Goal: Information Seeking & Learning: Learn about a topic

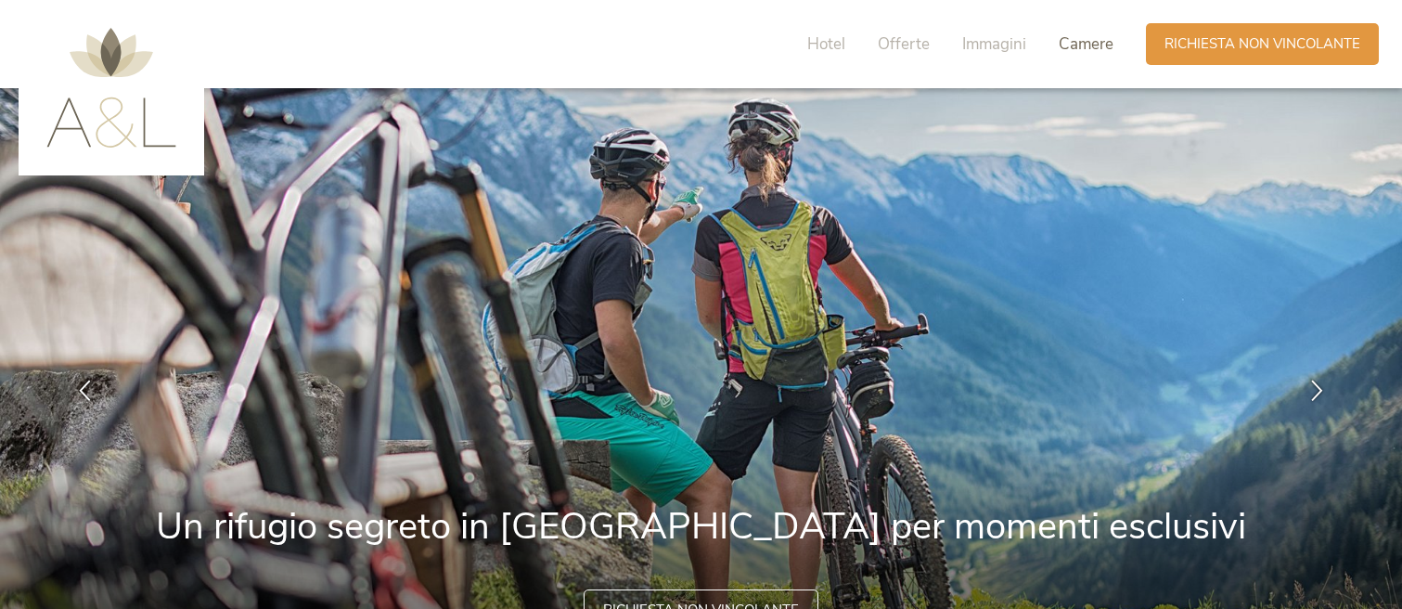
click at [1088, 45] on span "Camere" at bounding box center [1086, 43] width 55 height 21
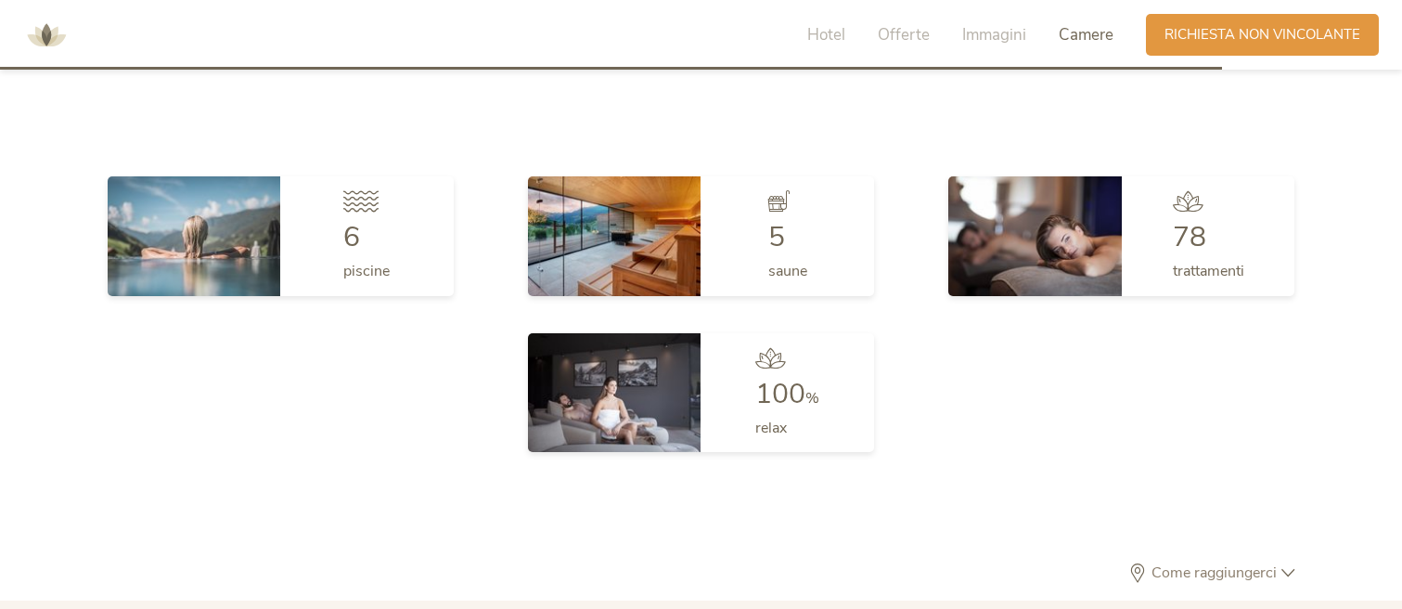
scroll to position [4949, 0]
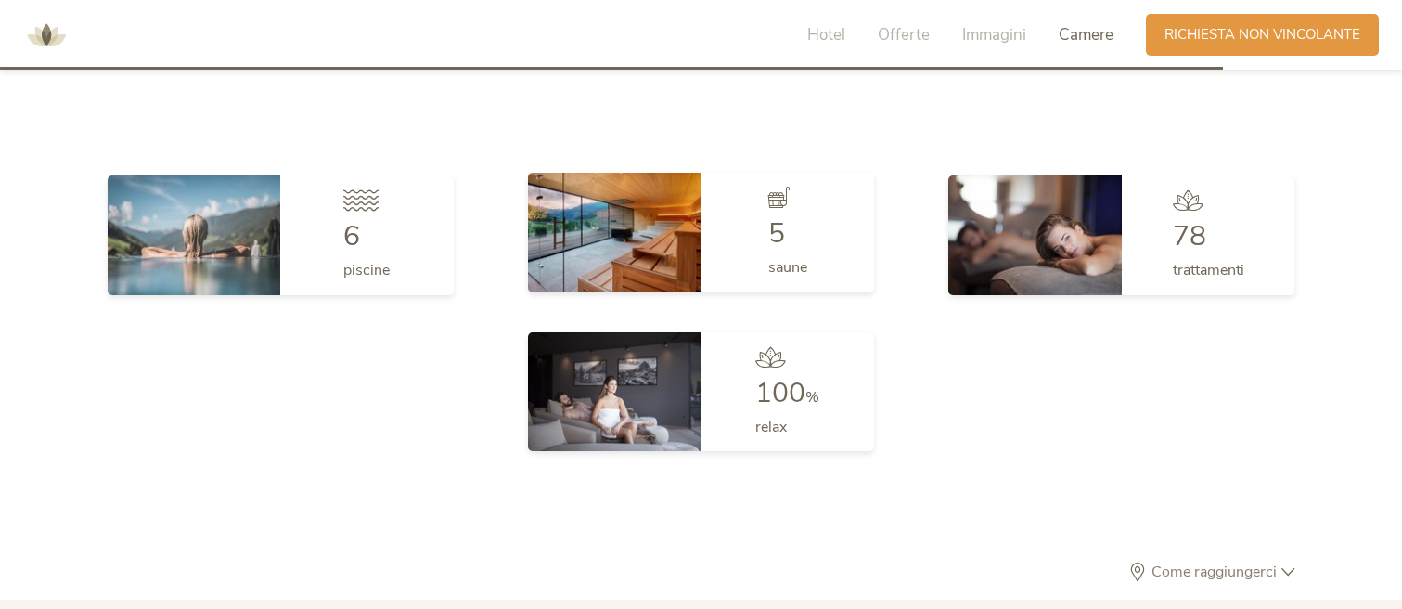
click at [787, 221] on div "5" at bounding box center [787, 234] width 39 height 28
click at [776, 230] on span "5" at bounding box center [776, 233] width 17 height 38
drag, startPoint x: 778, startPoint y: 199, endPoint x: 674, endPoint y: 217, distance: 105.6
click at [777, 199] on icon at bounding box center [778, 197] width 21 height 21
click at [662, 217] on img at bounding box center [615, 232] width 174 height 119
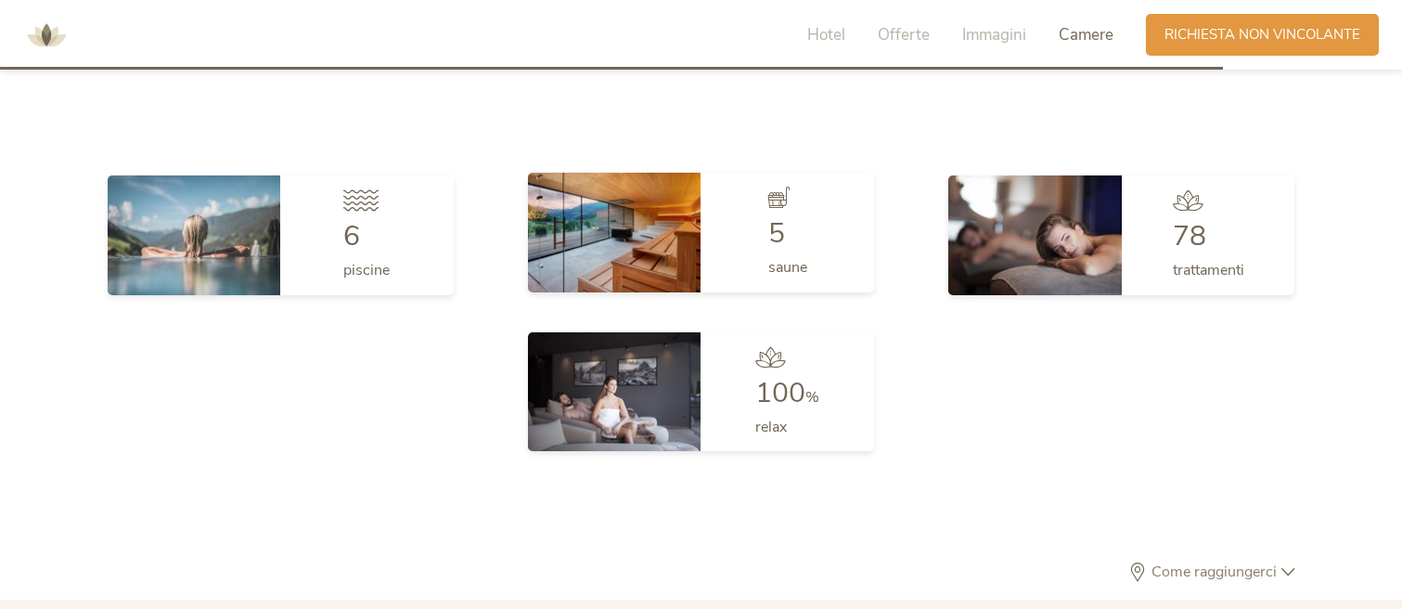
click at [662, 217] on img at bounding box center [615, 232] width 174 height 119
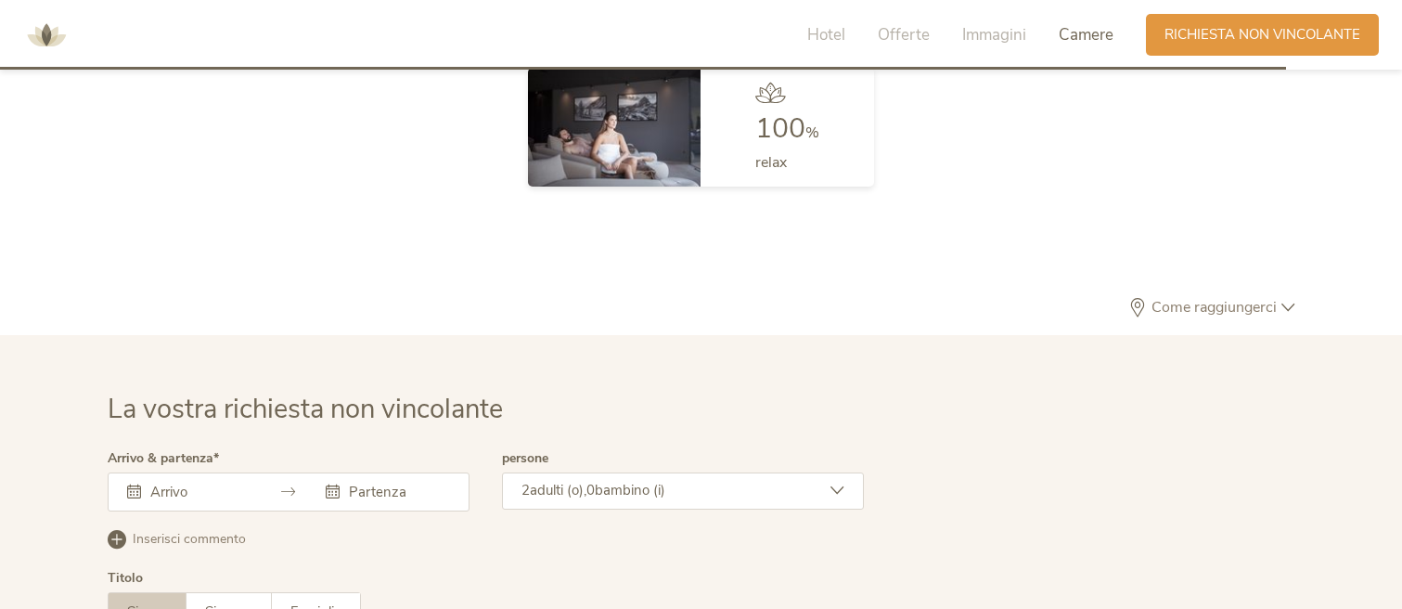
scroll to position [5215, 0]
click at [1225, 306] on span "Come raggiungerci" at bounding box center [1214, 305] width 135 height 15
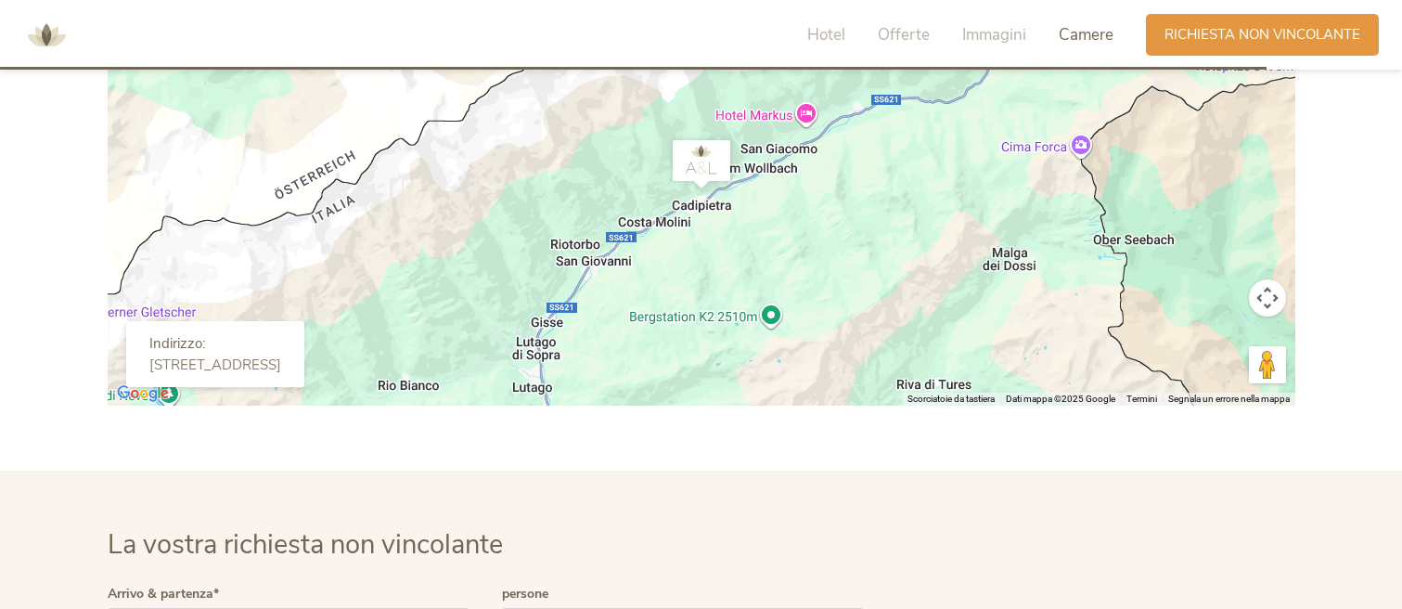
scroll to position [5564, 0]
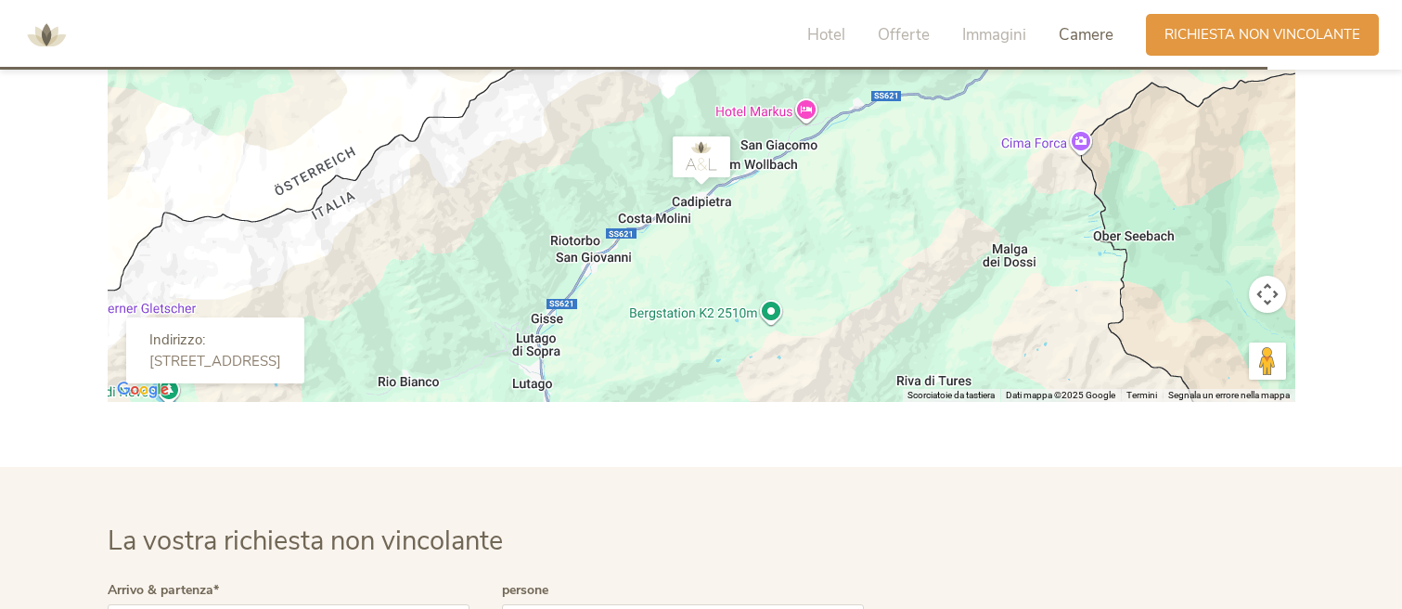
click at [1269, 292] on button "Controlli di visualizzazione della mappa" at bounding box center [1267, 294] width 37 height 37
click at [1217, 344] on button "Zoom indietro" at bounding box center [1221, 340] width 37 height 37
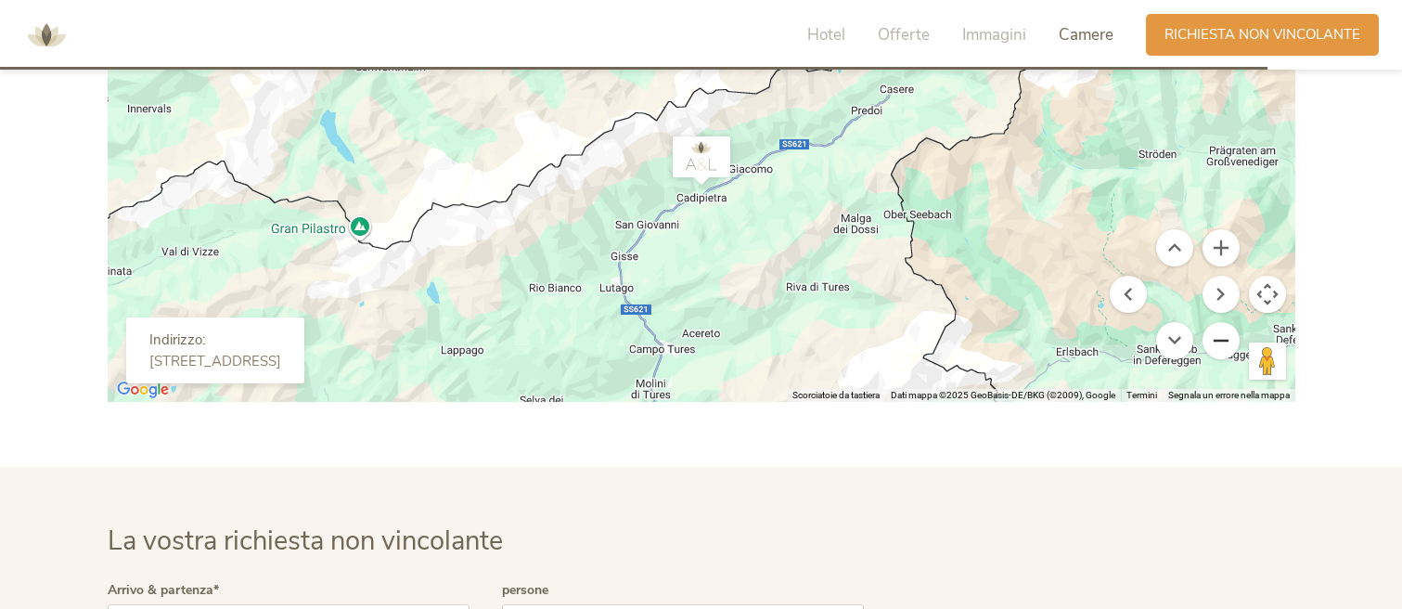
click at [1217, 344] on button "Zoom indietro" at bounding box center [1221, 340] width 37 height 37
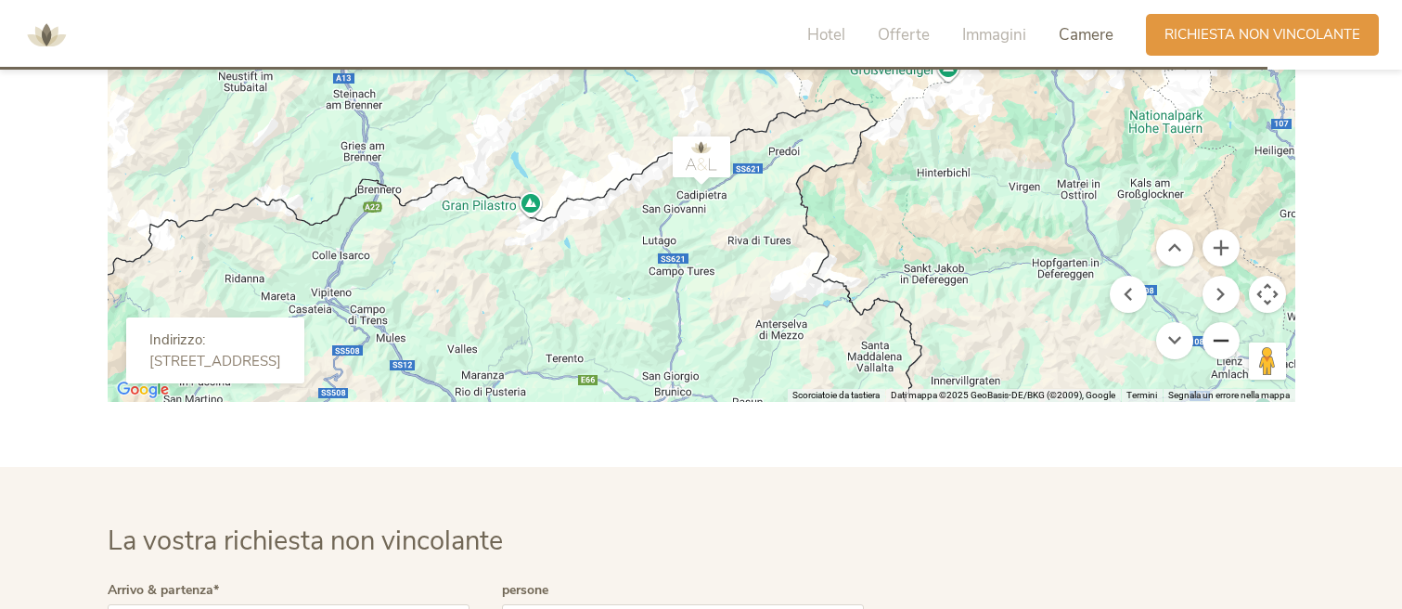
click at [1217, 344] on button "Zoom indietro" at bounding box center [1221, 340] width 37 height 37
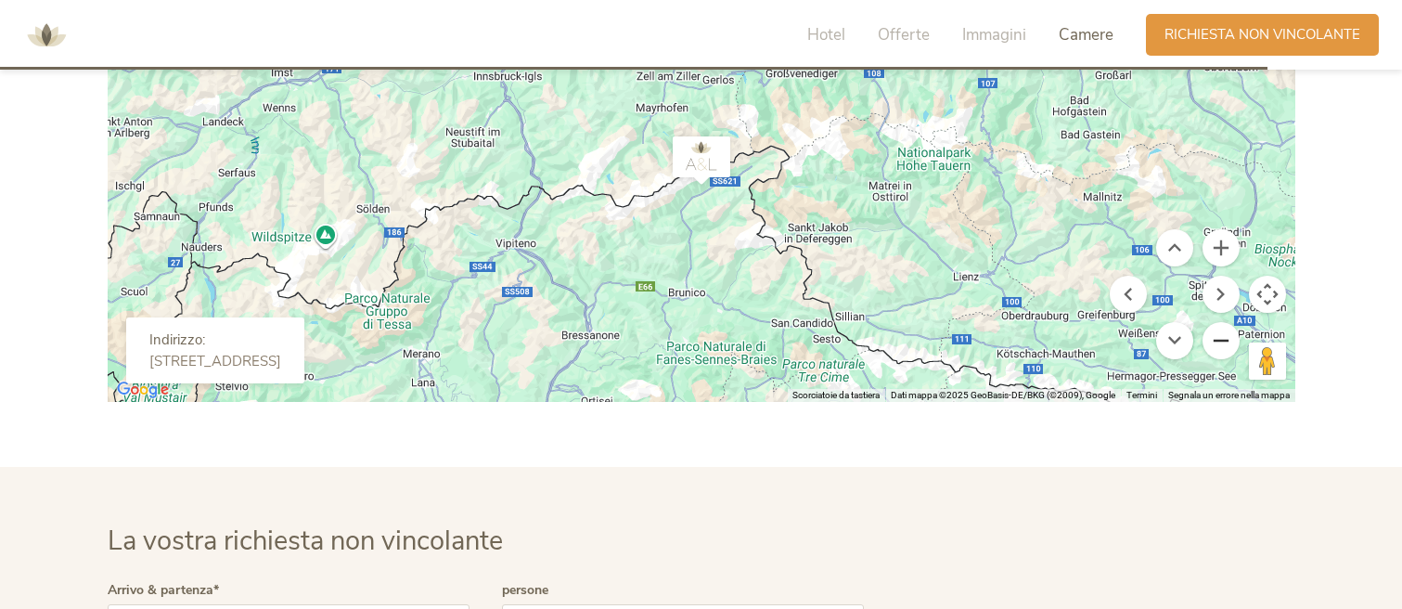
click at [1217, 344] on button "Zoom indietro" at bounding box center [1221, 340] width 37 height 37
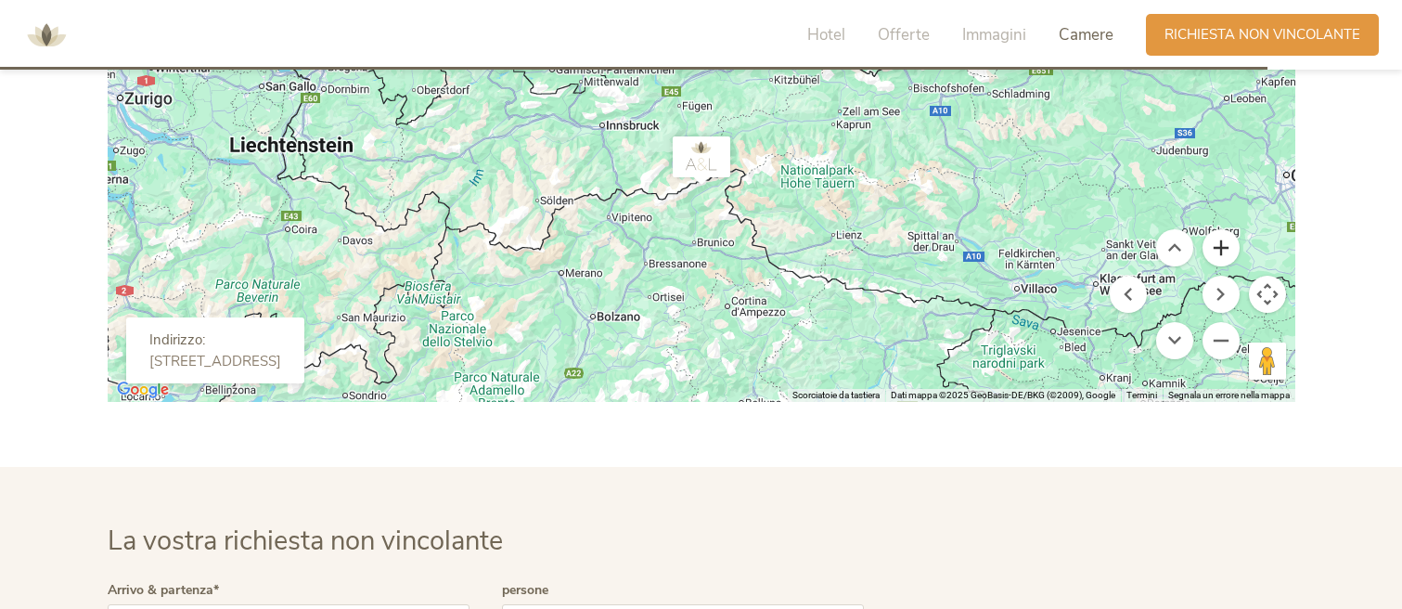
click at [1212, 251] on button "Zoom avanti" at bounding box center [1221, 247] width 37 height 37
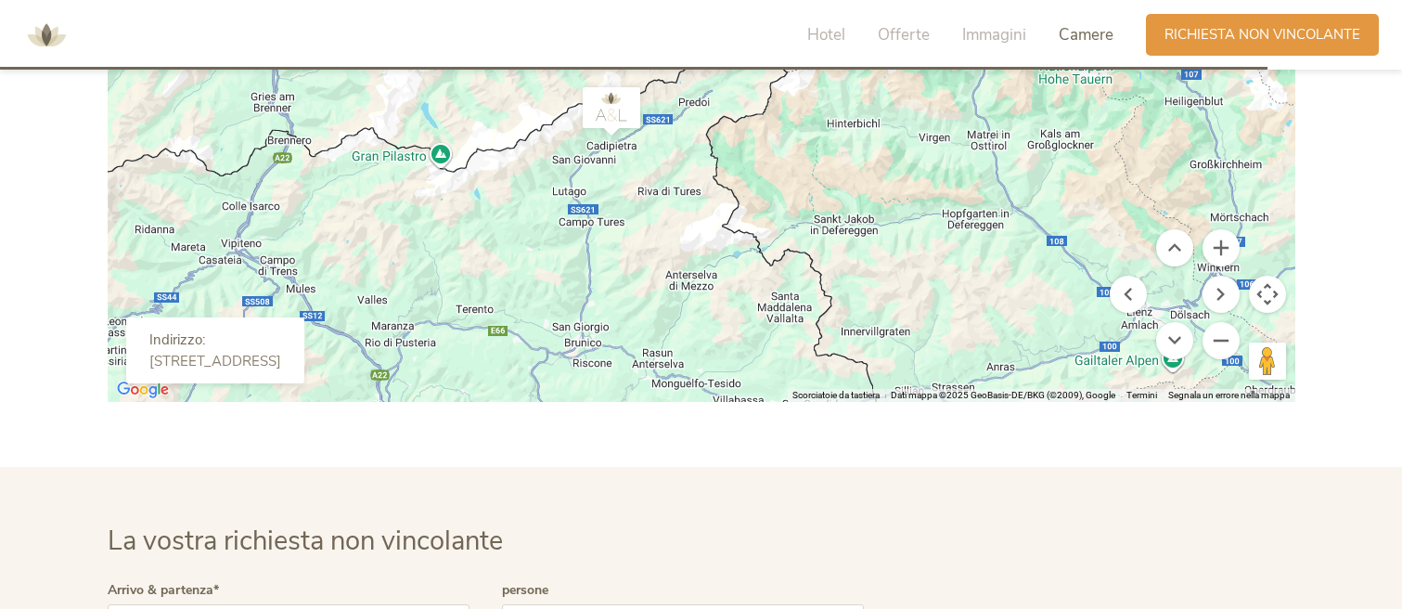
drag, startPoint x: 814, startPoint y: 229, endPoint x: 970, endPoint y: 357, distance: 201.7
click at [970, 357] on div at bounding box center [702, 193] width 1188 height 418
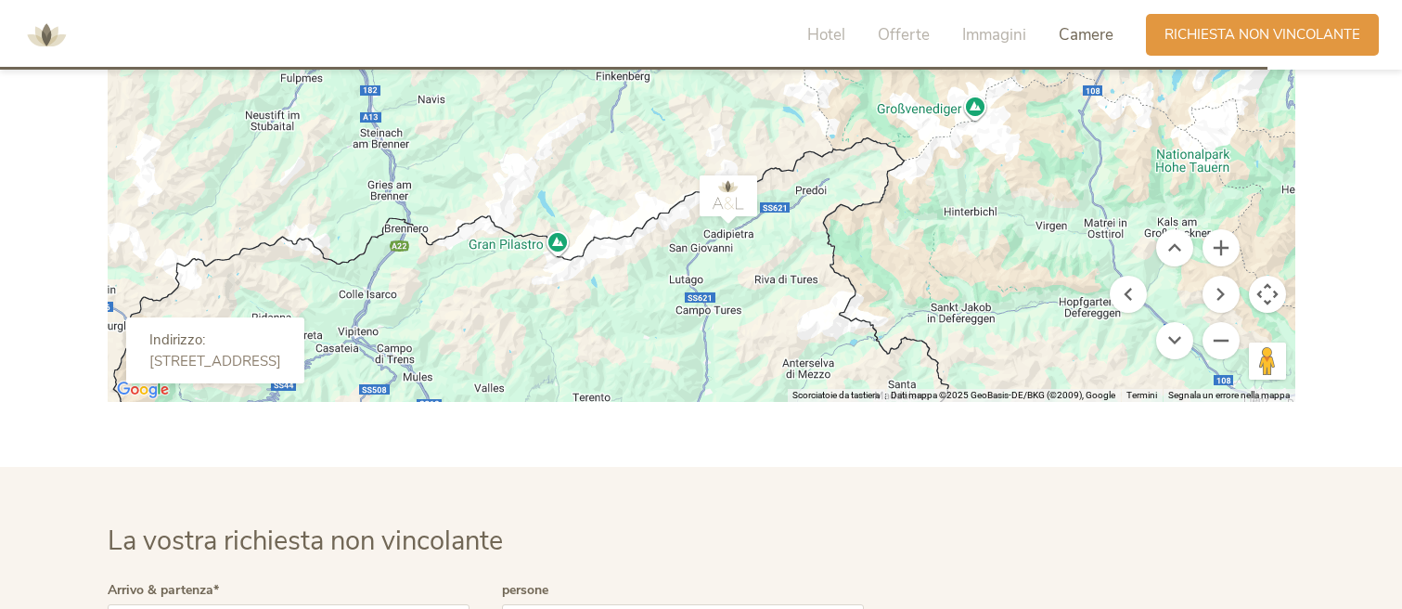
drag, startPoint x: 762, startPoint y: 290, endPoint x: 830, endPoint y: 339, distance: 83.7
click at [830, 339] on div at bounding box center [702, 193] width 1188 height 418
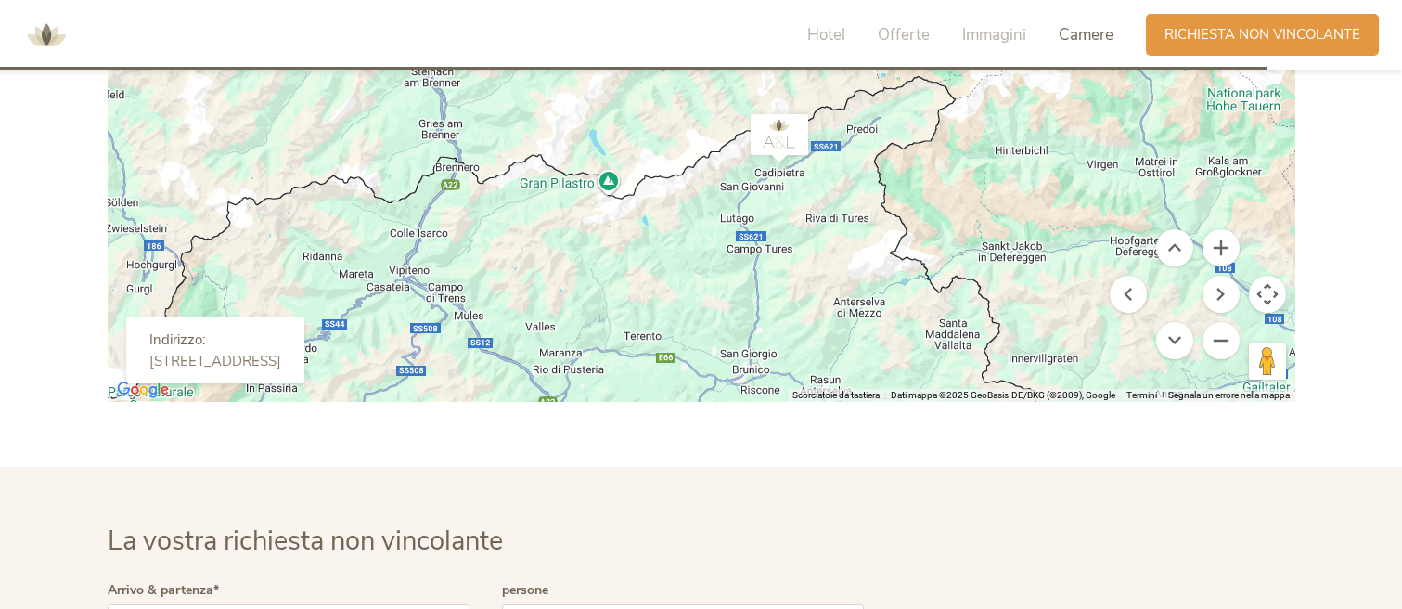
drag, startPoint x: 830, startPoint y: 339, endPoint x: 894, endPoint y: 264, distance: 98.0
click at [894, 264] on div at bounding box center [702, 193] width 1188 height 418
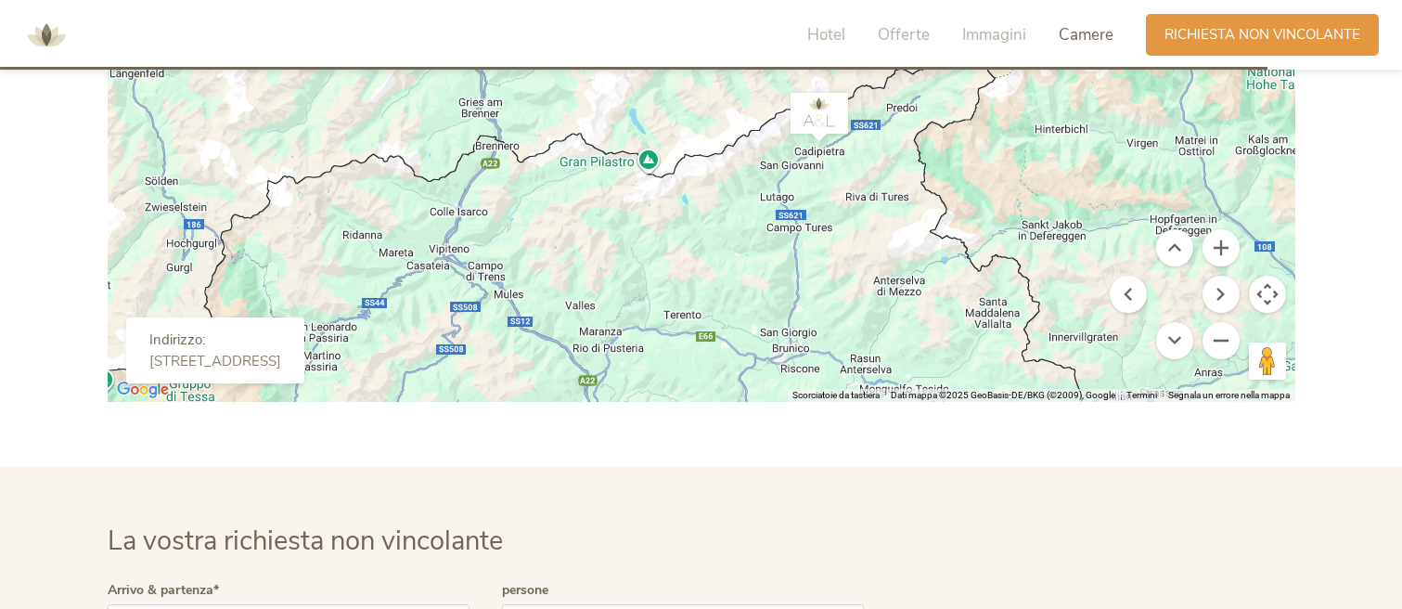
drag, startPoint x: 861, startPoint y: 283, endPoint x: 906, endPoint y: 260, distance: 50.2
click at [906, 260] on div at bounding box center [702, 193] width 1188 height 418
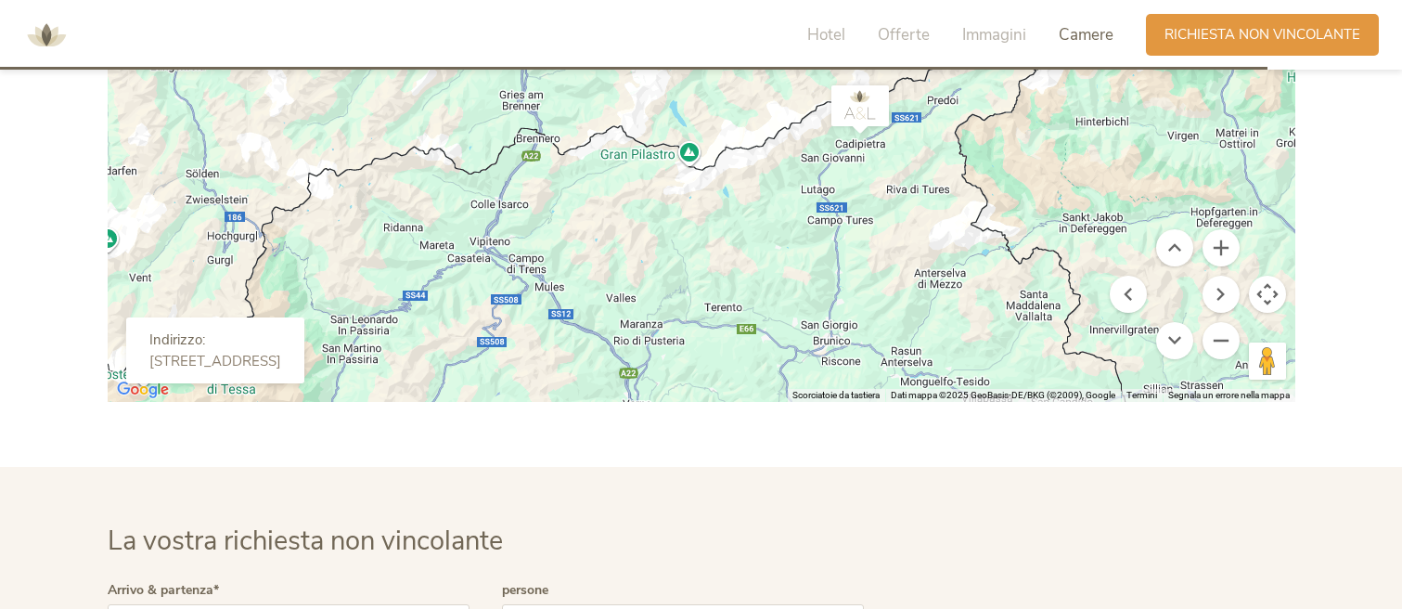
drag, startPoint x: 817, startPoint y: 284, endPoint x: 864, endPoint y: 275, distance: 48.2
click at [864, 275] on div at bounding box center [702, 193] width 1188 height 418
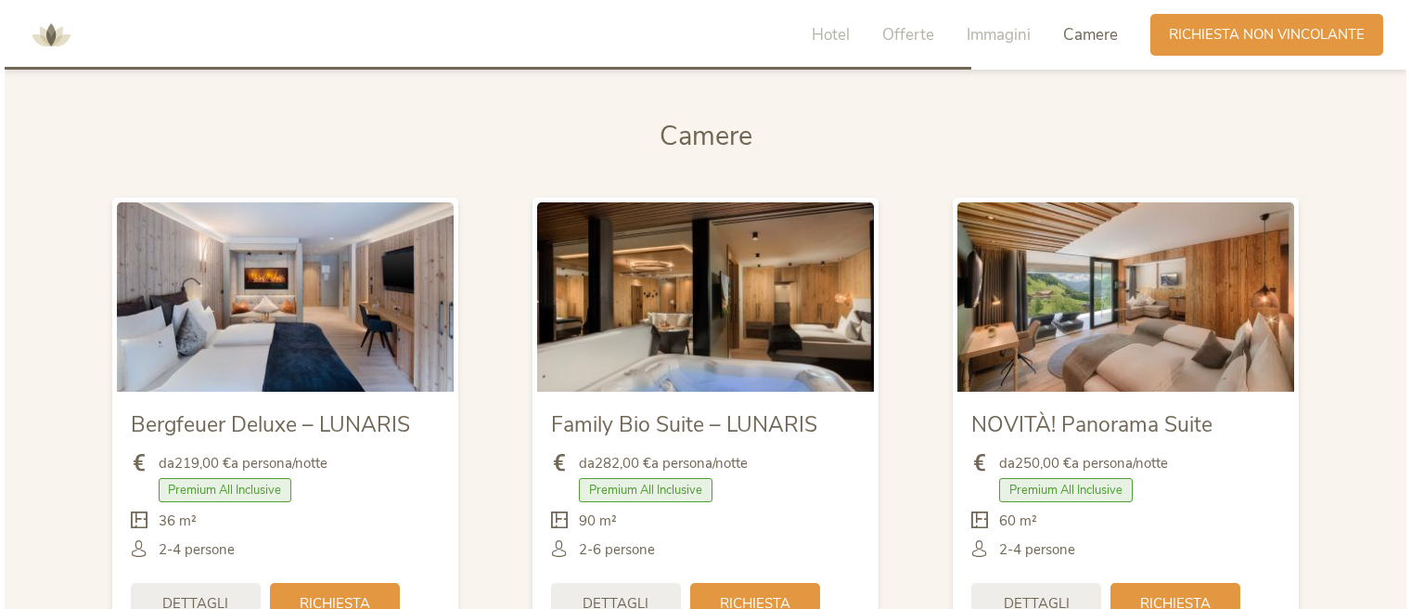
scroll to position [4310, 0]
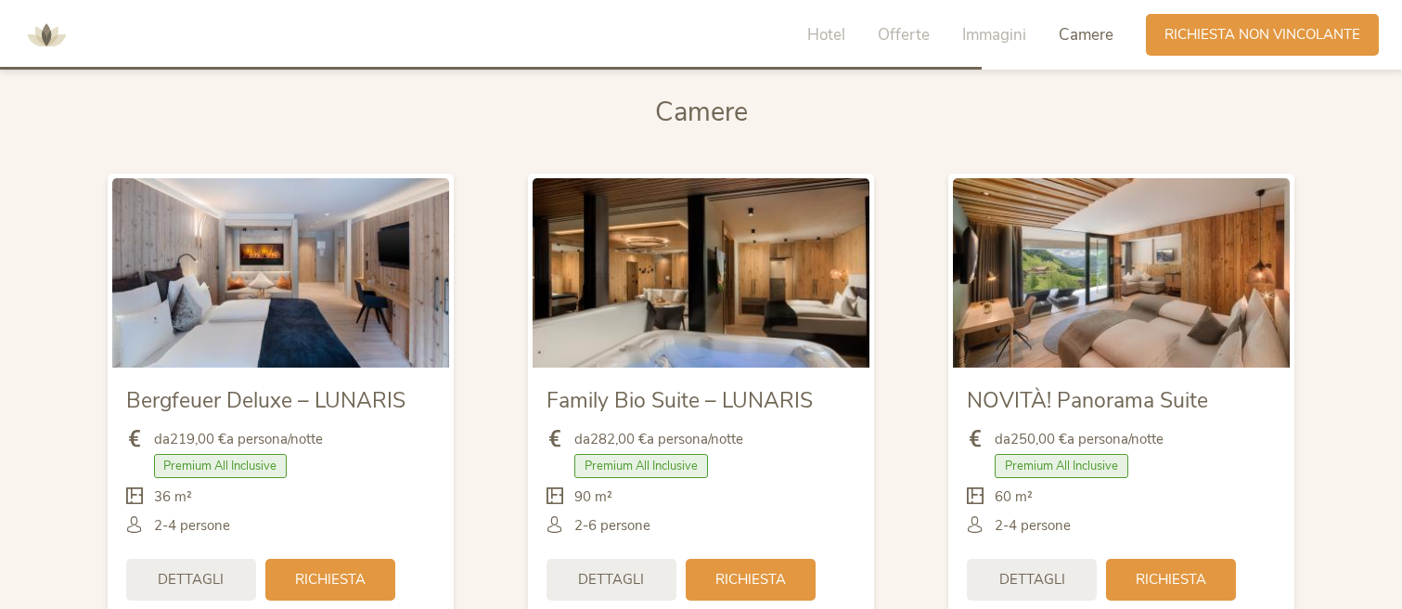
click at [1101, 296] on img at bounding box center [1121, 272] width 337 height 189
click at [1035, 593] on div "Dettagli" at bounding box center [1032, 578] width 130 height 42
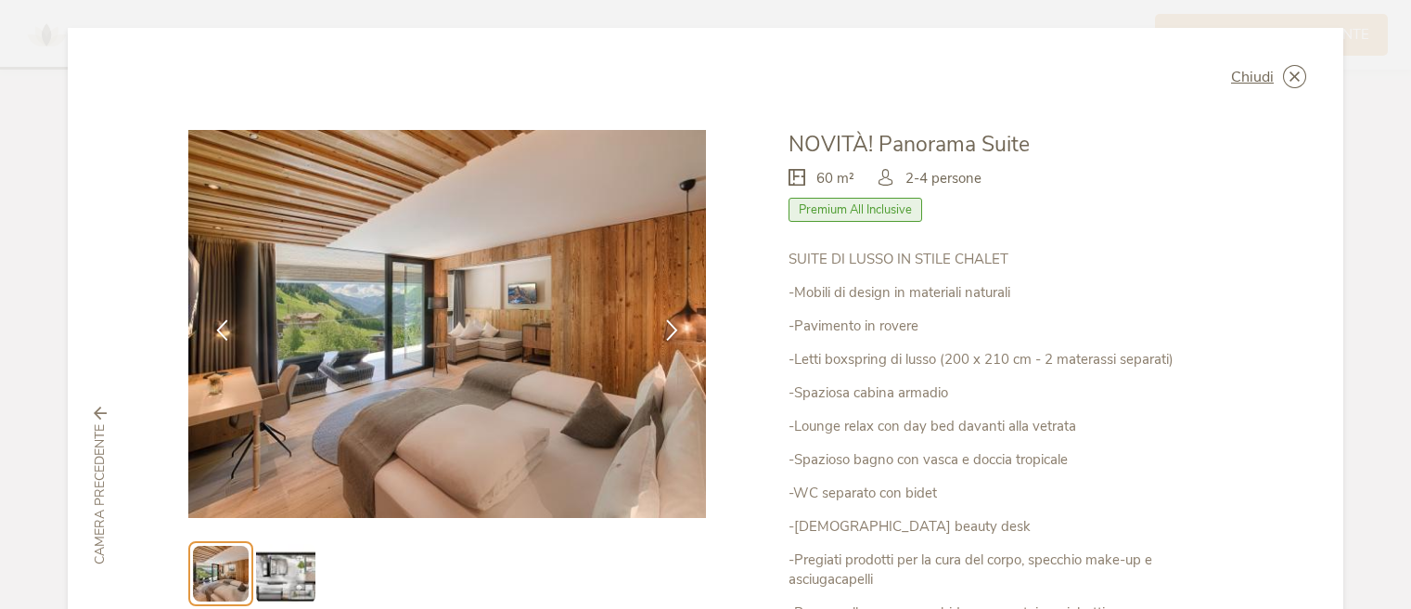
scroll to position [51, 0]
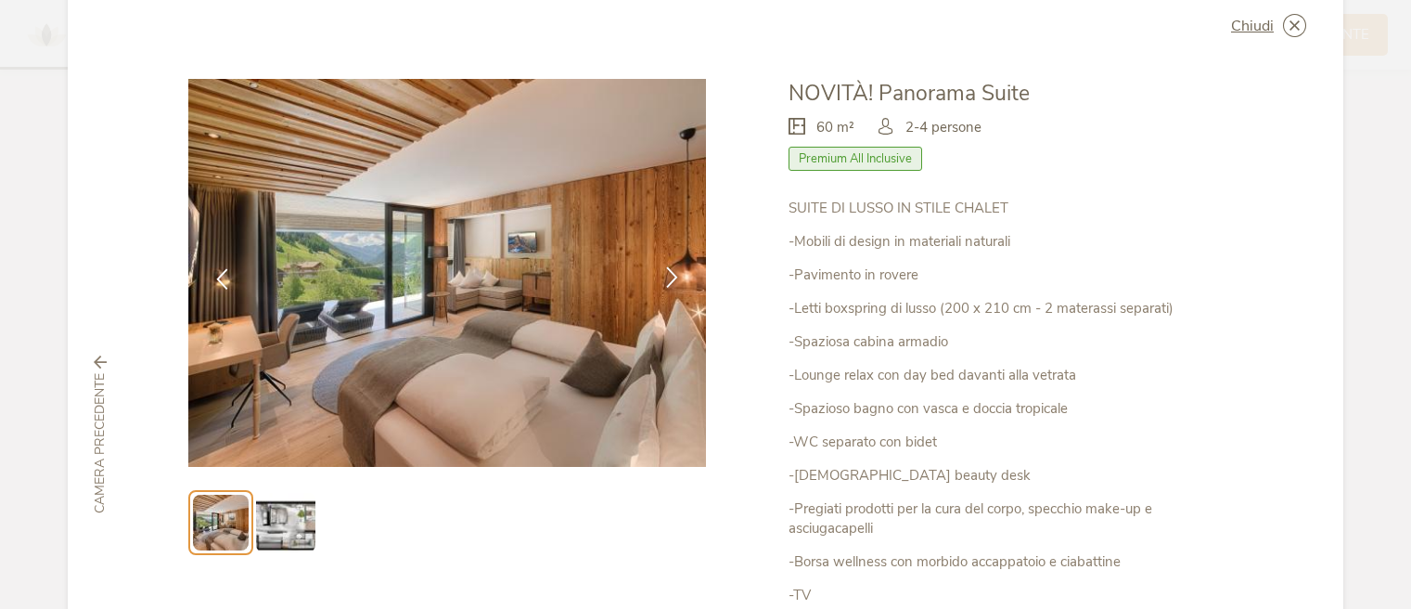
click at [662, 280] on icon at bounding box center [672, 276] width 21 height 21
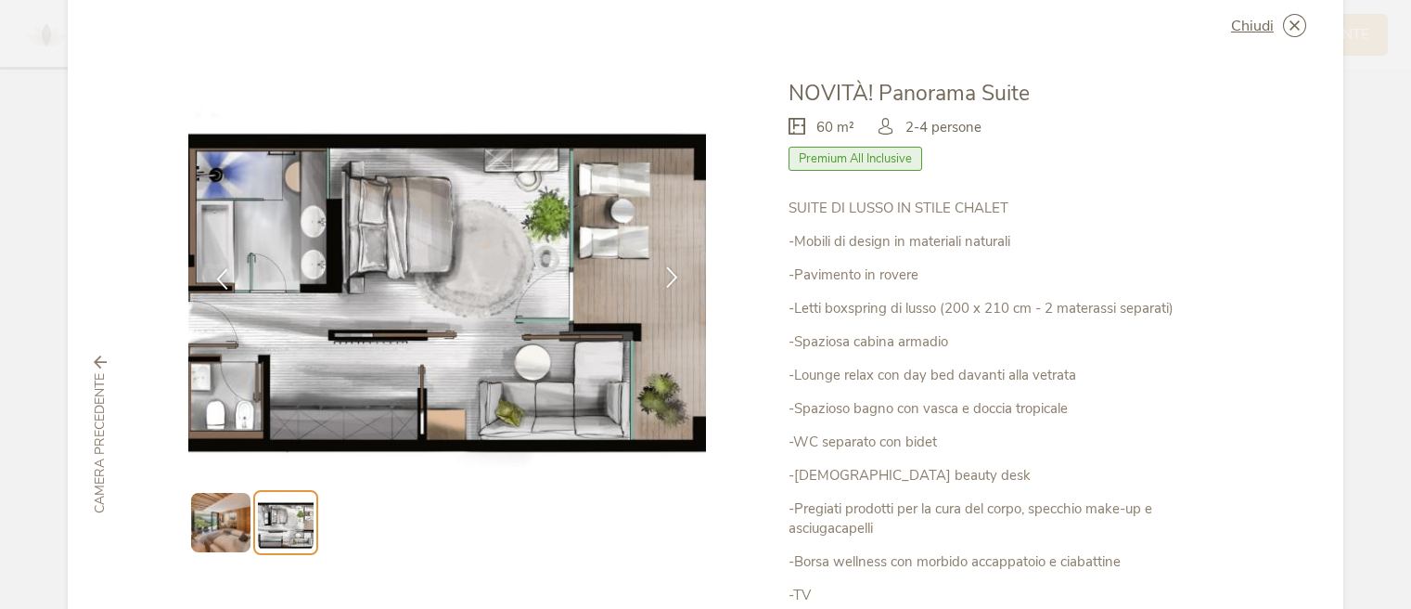
click at [662, 280] on icon at bounding box center [672, 276] width 21 height 21
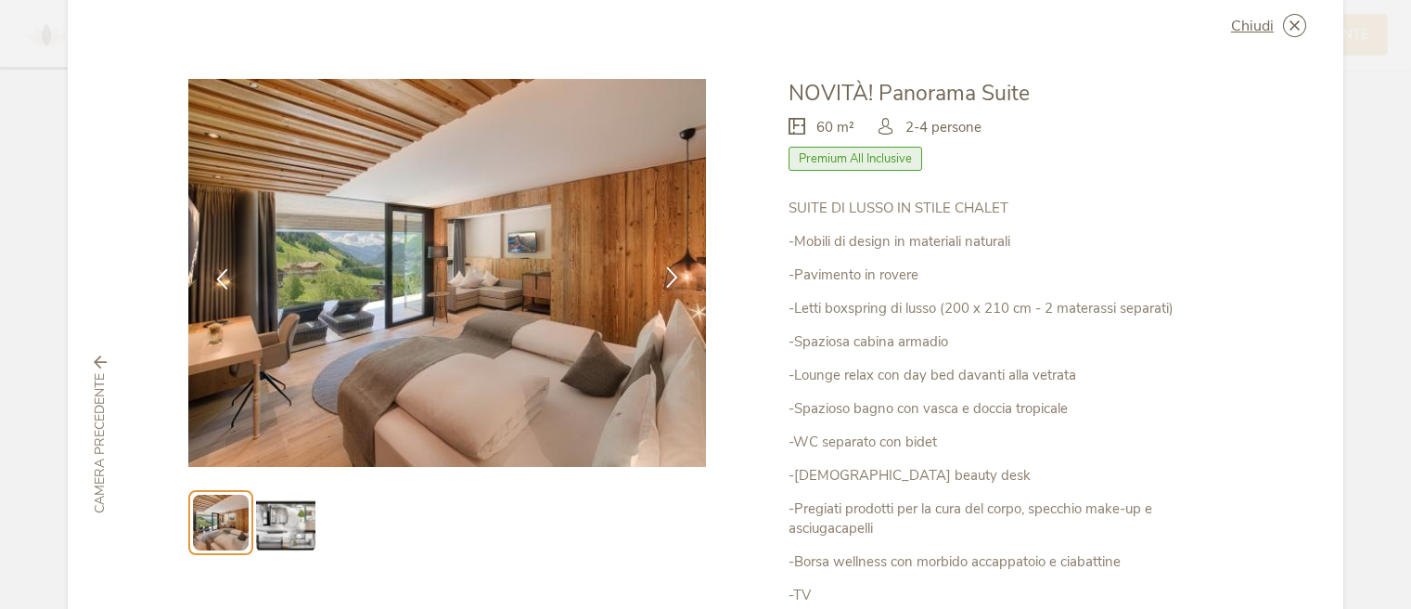
click at [662, 280] on icon at bounding box center [672, 276] width 21 height 21
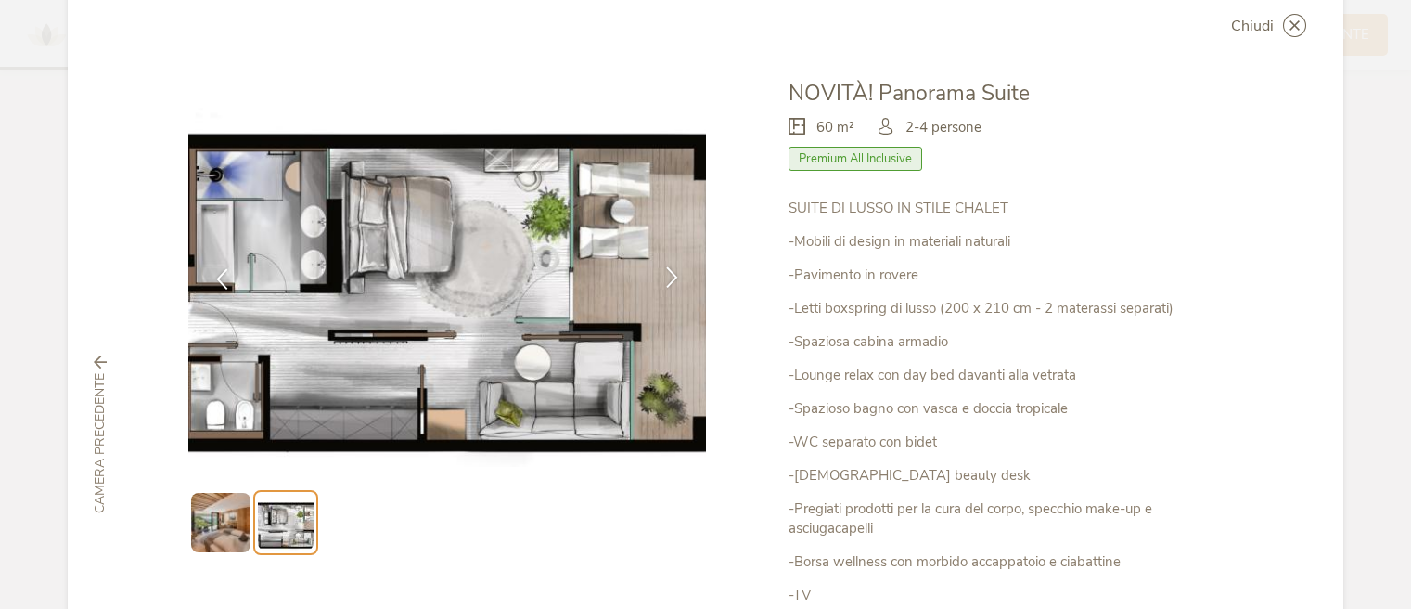
click at [662, 280] on icon at bounding box center [672, 276] width 21 height 21
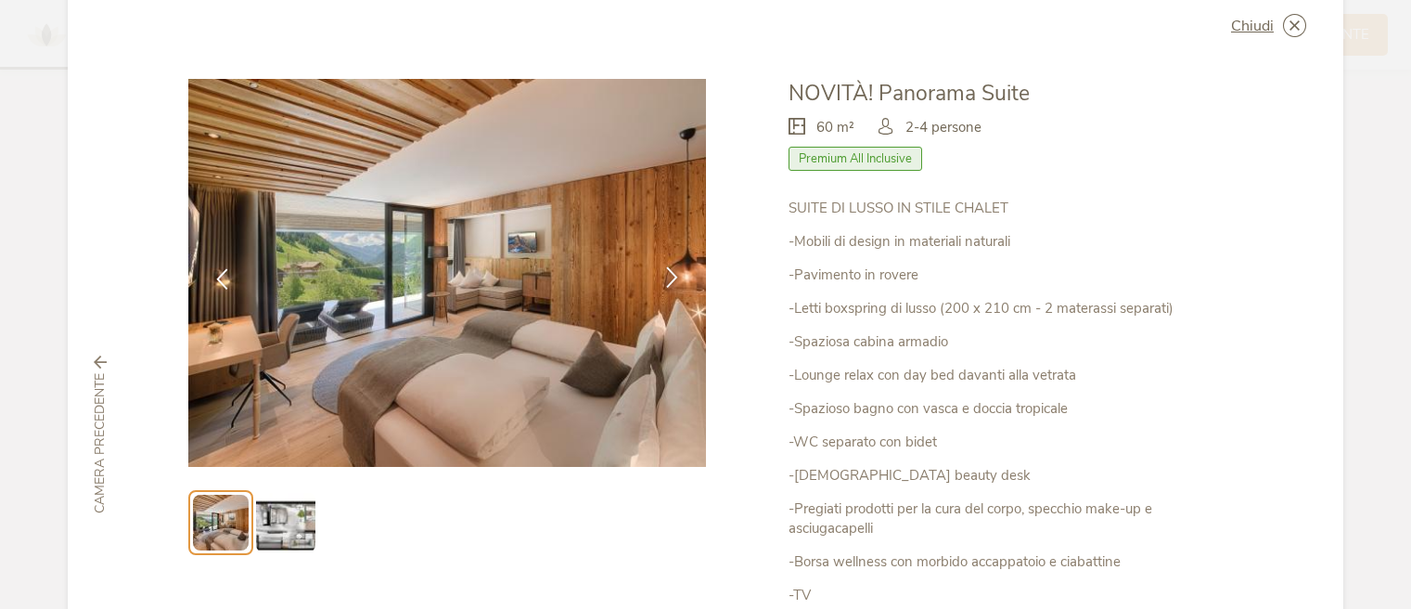
click at [662, 280] on icon at bounding box center [672, 276] width 21 height 21
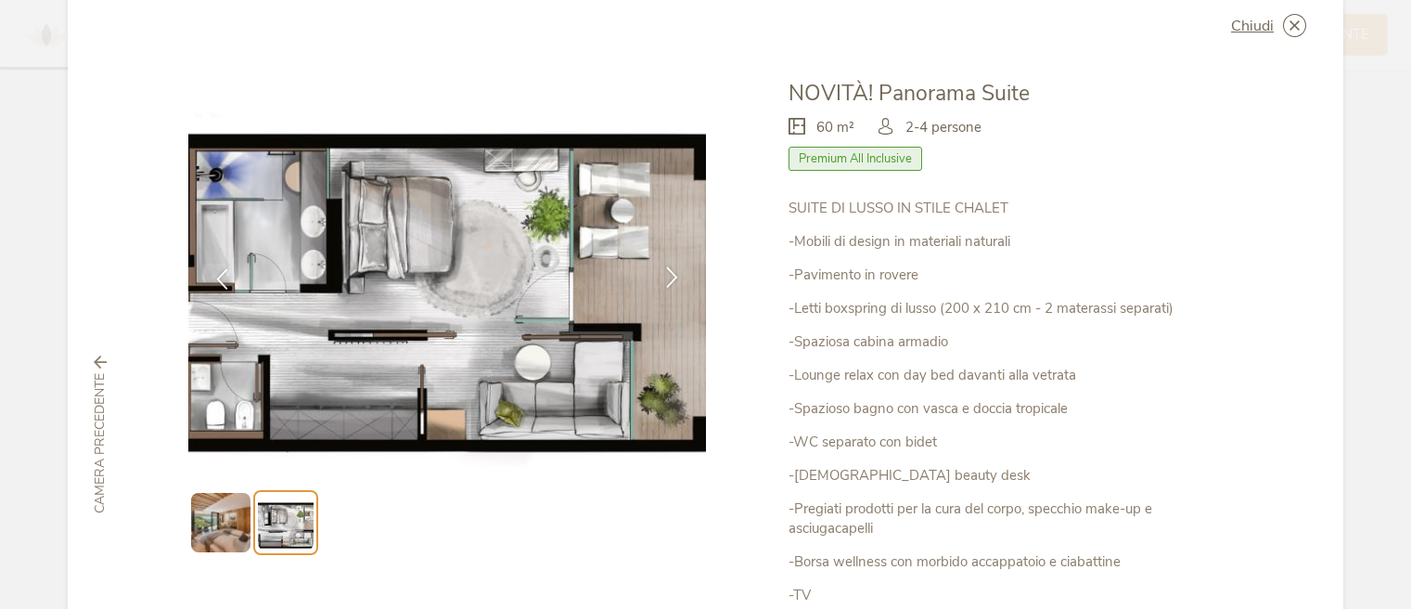
click at [662, 280] on icon at bounding box center [672, 276] width 21 height 21
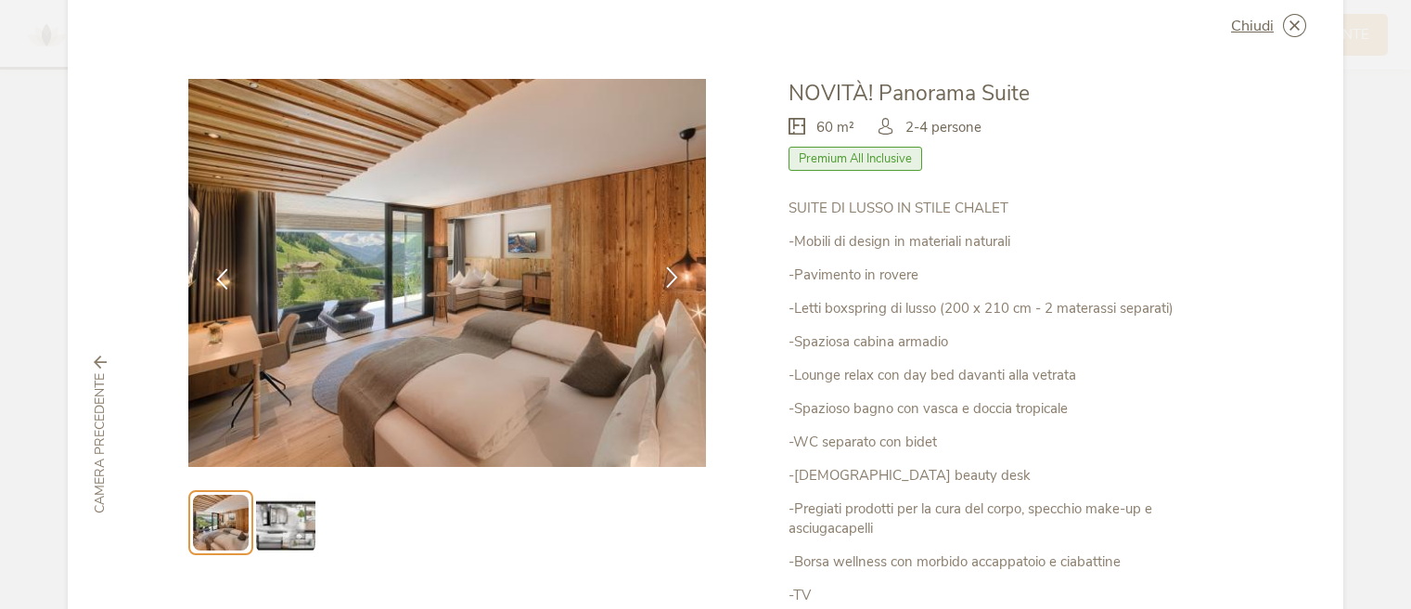
click at [662, 280] on icon at bounding box center [672, 276] width 21 height 21
click at [1247, 24] on span "Chiudi" at bounding box center [1252, 26] width 43 height 15
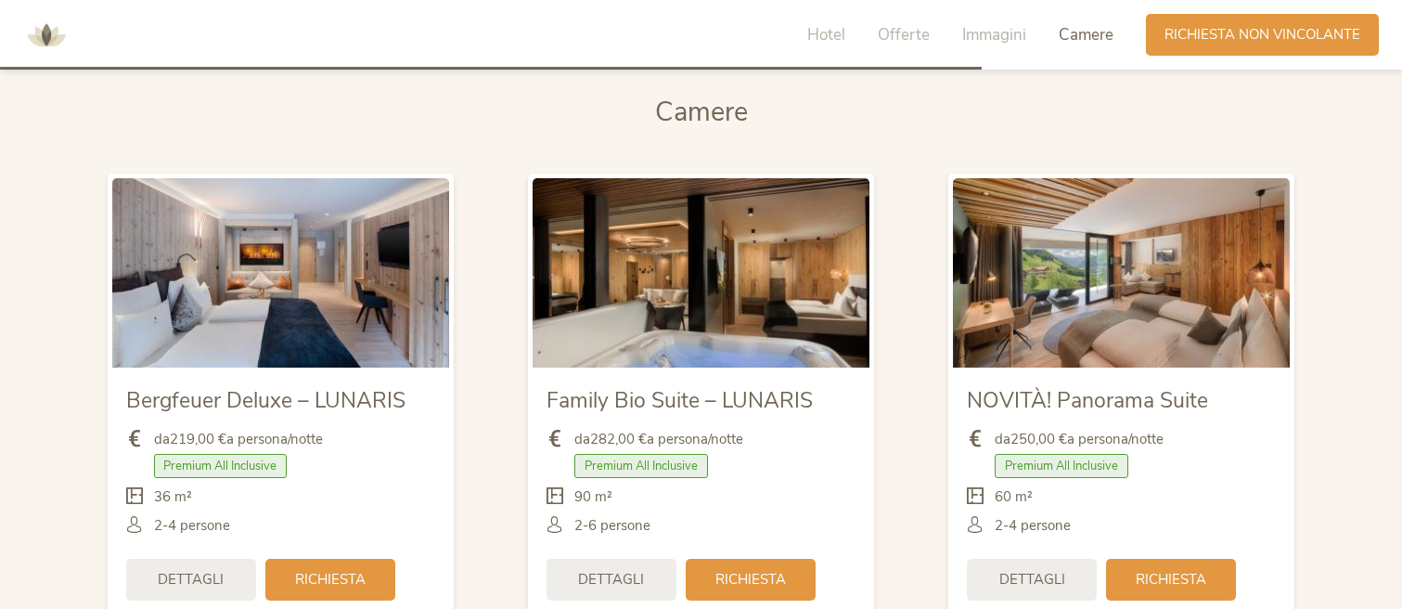
click at [610, 284] on img at bounding box center [701, 272] width 337 height 189
click at [616, 575] on span "Dettagli" at bounding box center [611, 577] width 66 height 19
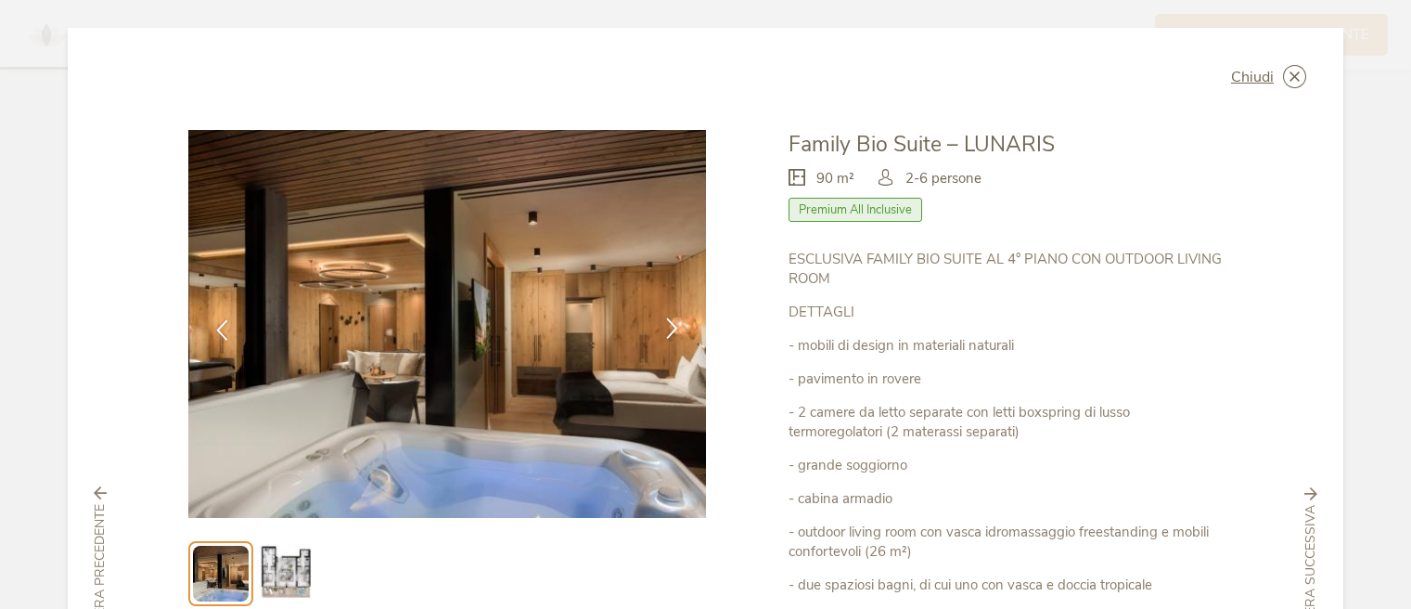
click at [662, 328] on icon at bounding box center [672, 327] width 21 height 21
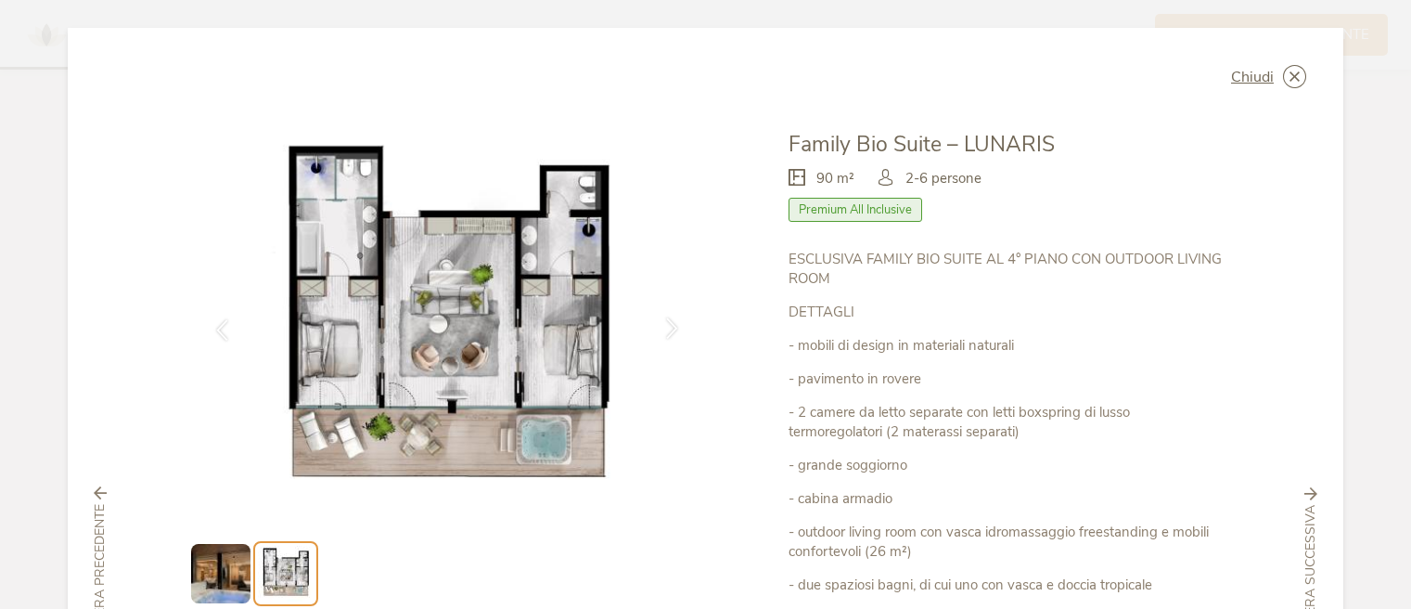
click at [662, 328] on icon at bounding box center [672, 327] width 21 height 21
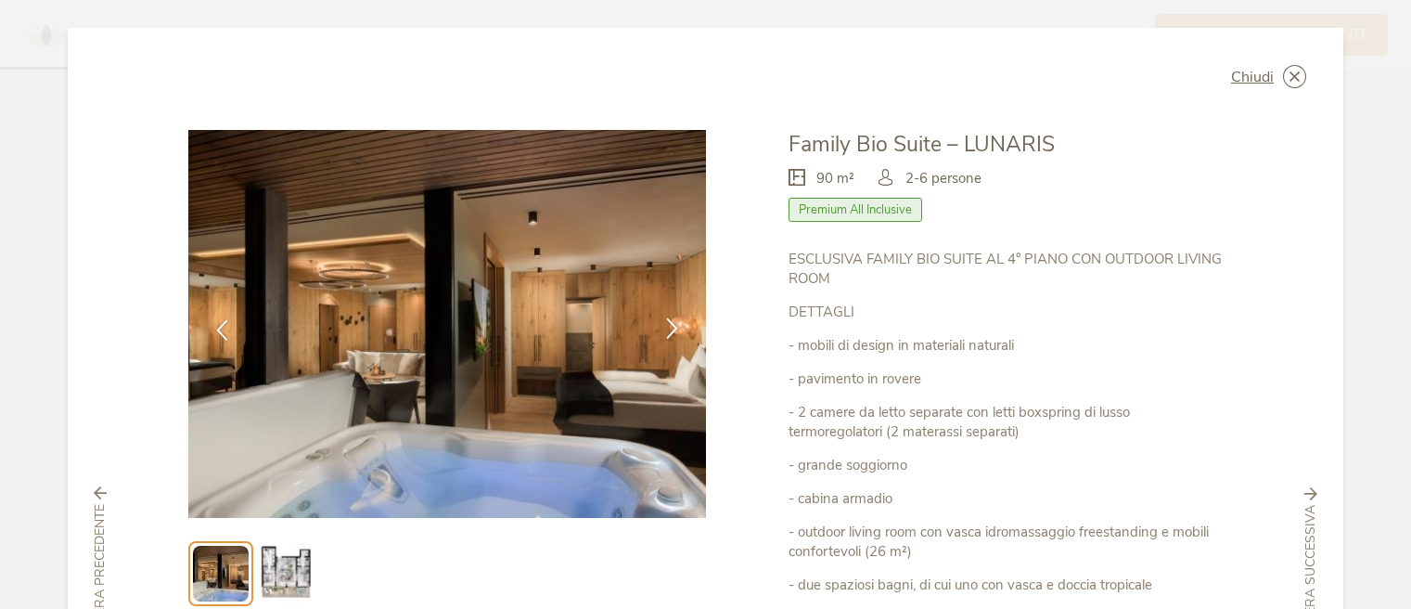
click at [662, 328] on icon at bounding box center [672, 327] width 21 height 21
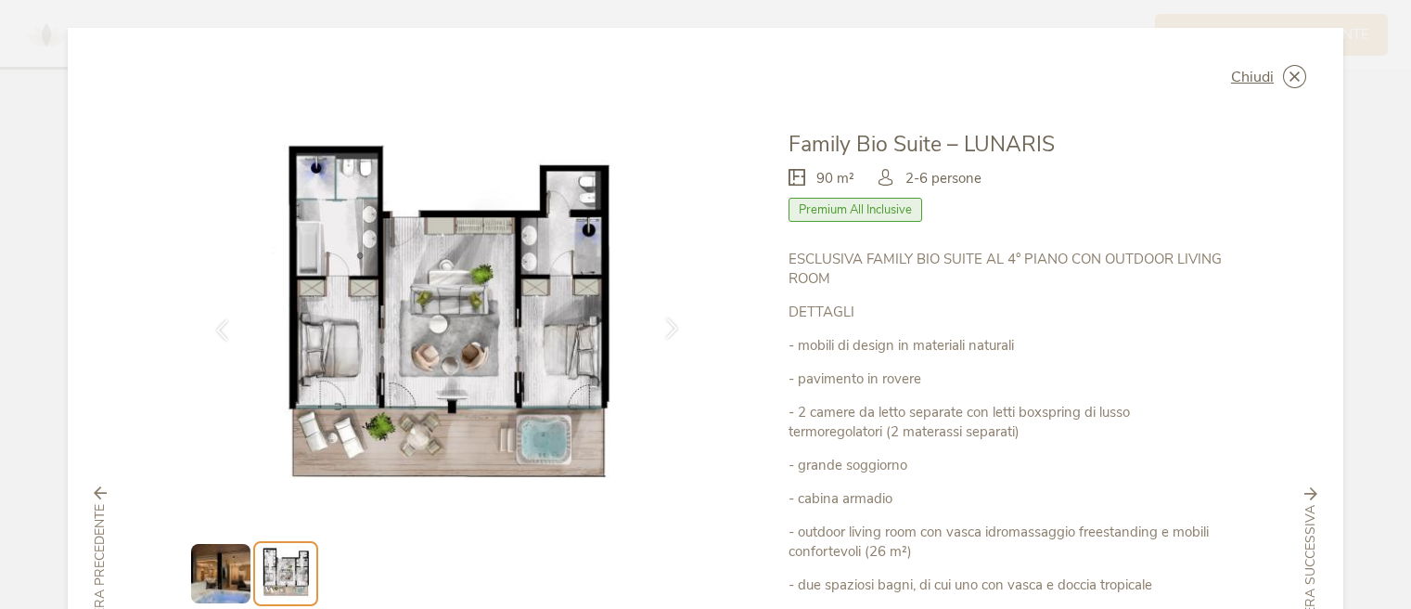
click at [662, 328] on icon at bounding box center [672, 327] width 21 height 21
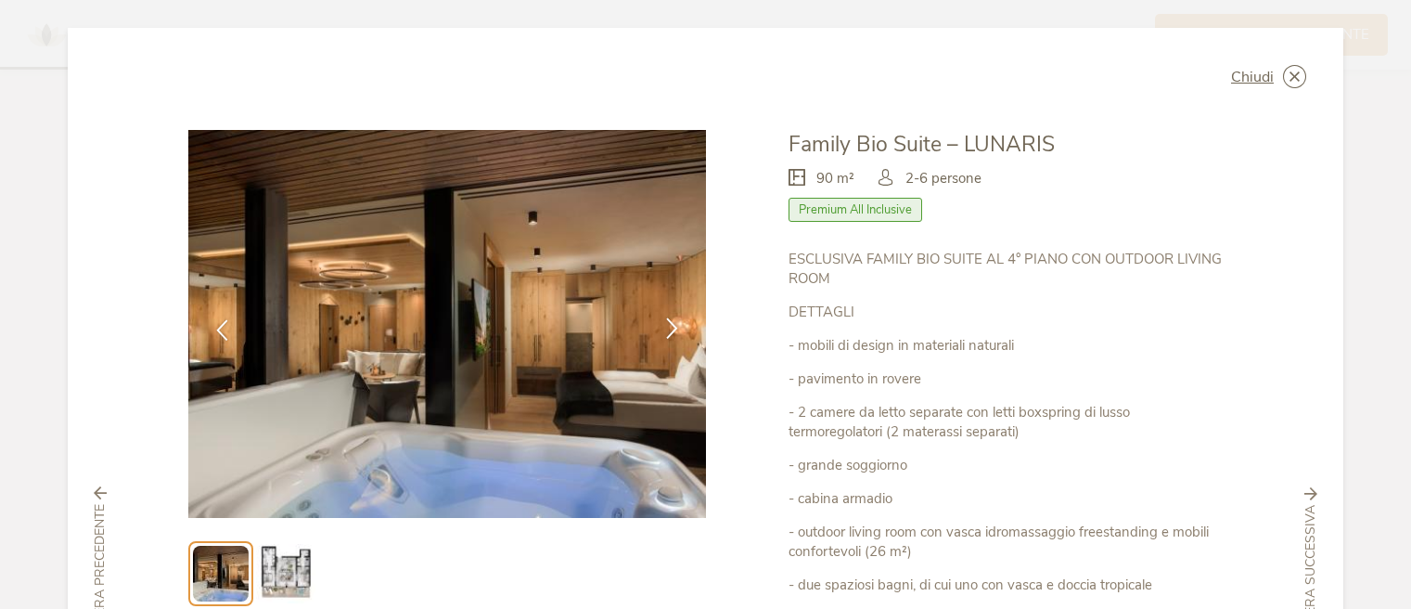
click at [662, 331] on icon at bounding box center [672, 327] width 21 height 21
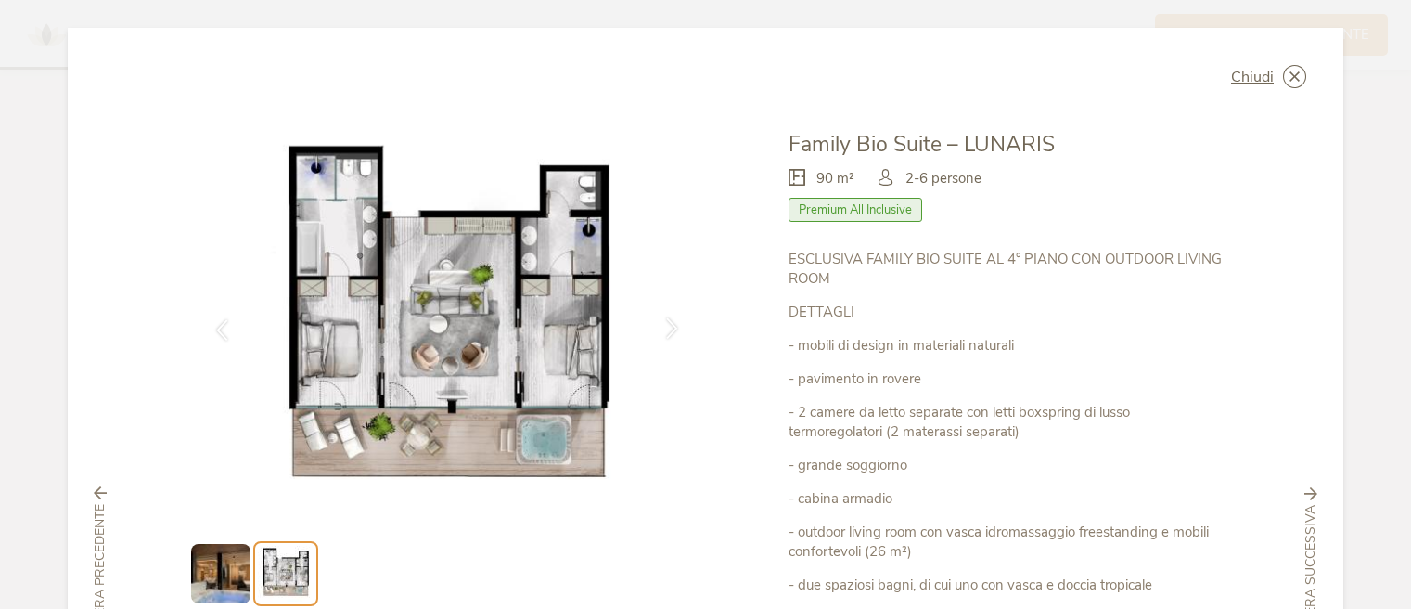
click at [662, 331] on icon at bounding box center [672, 327] width 21 height 21
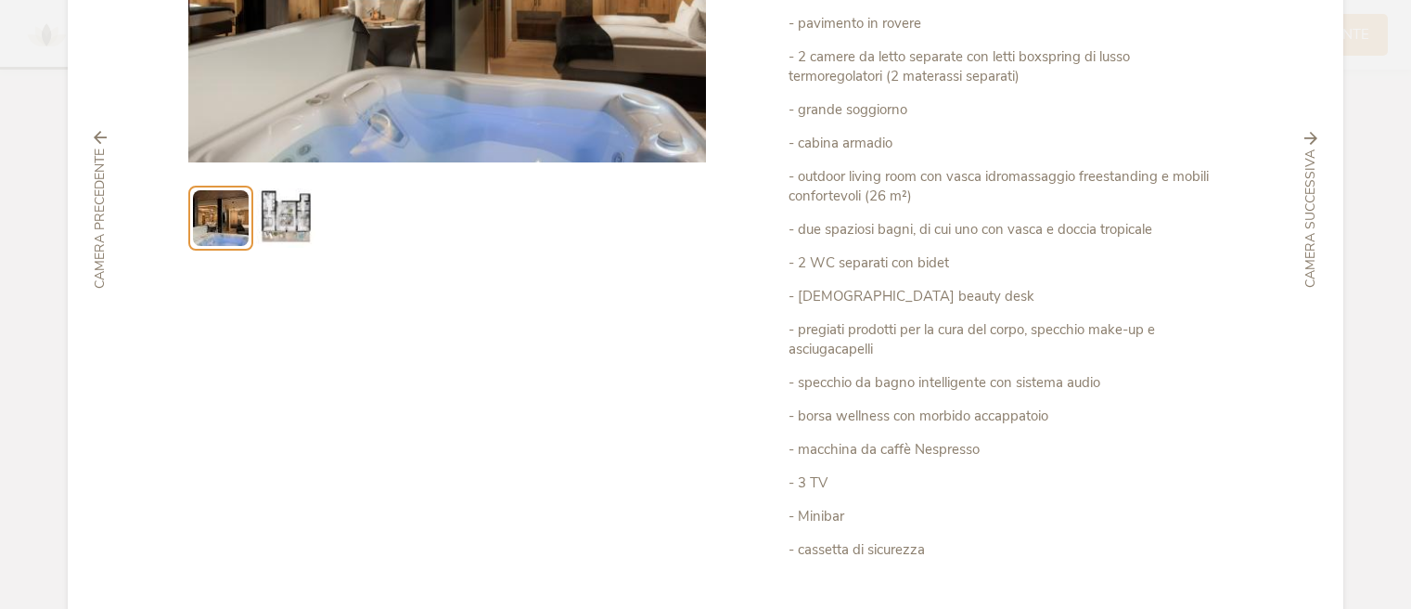
scroll to position [0, 0]
